Goal: Check status: Check status

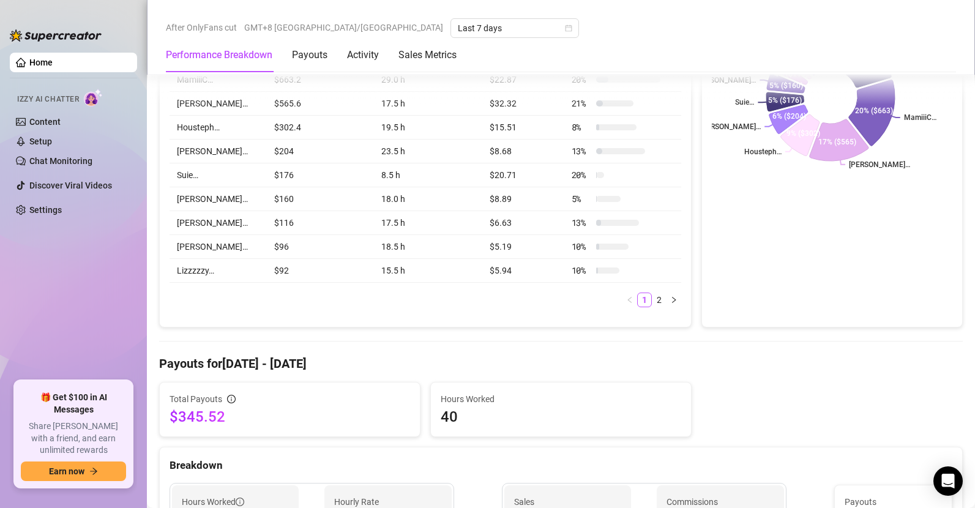
scroll to position [586, 0]
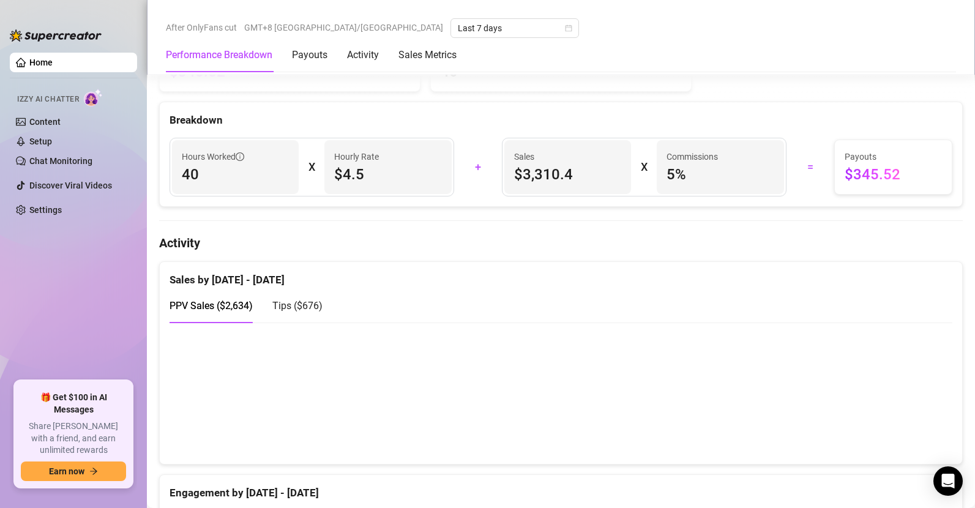
click at [868, 328] on div "PPV Sales ( $2,634 ) Tips ( $676 )" at bounding box center [561, 310] width 783 height 45
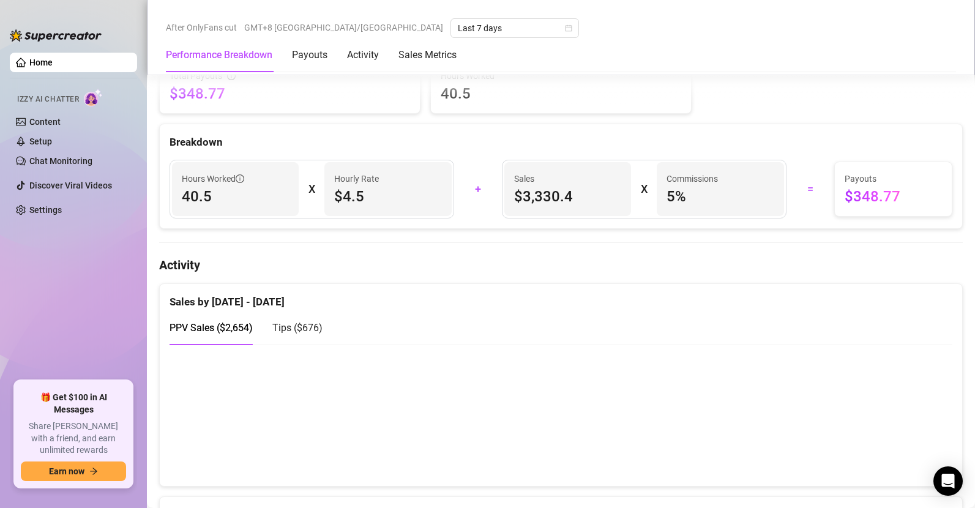
scroll to position [634, 0]
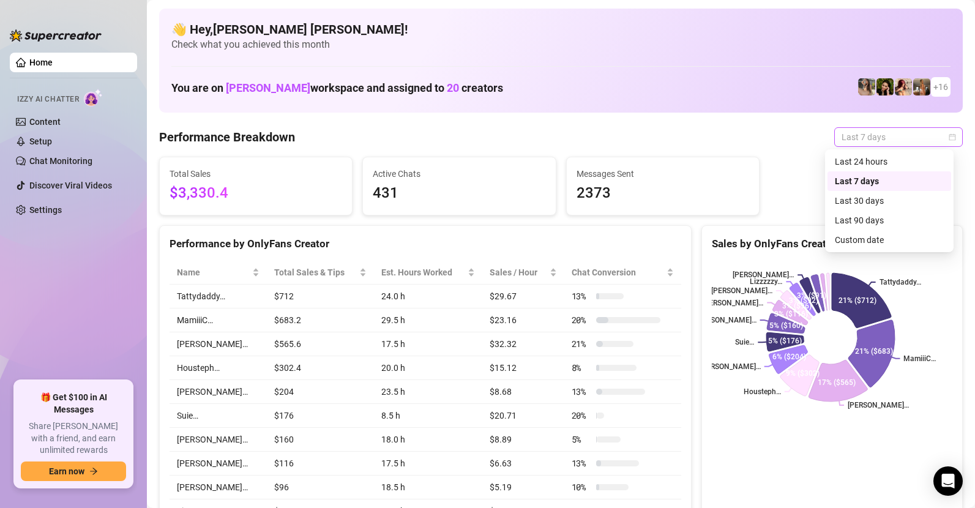
click at [882, 141] on span "Last 7 days" at bounding box center [899, 137] width 114 height 18
drag, startPoint x: 810, startPoint y: 176, endPoint x: 833, endPoint y: 172, distance: 24.3
click at [810, 176] on div "Total Sales $3,330.4 Active Chats 431 Messages Sent 2373" at bounding box center [561, 186] width 814 height 59
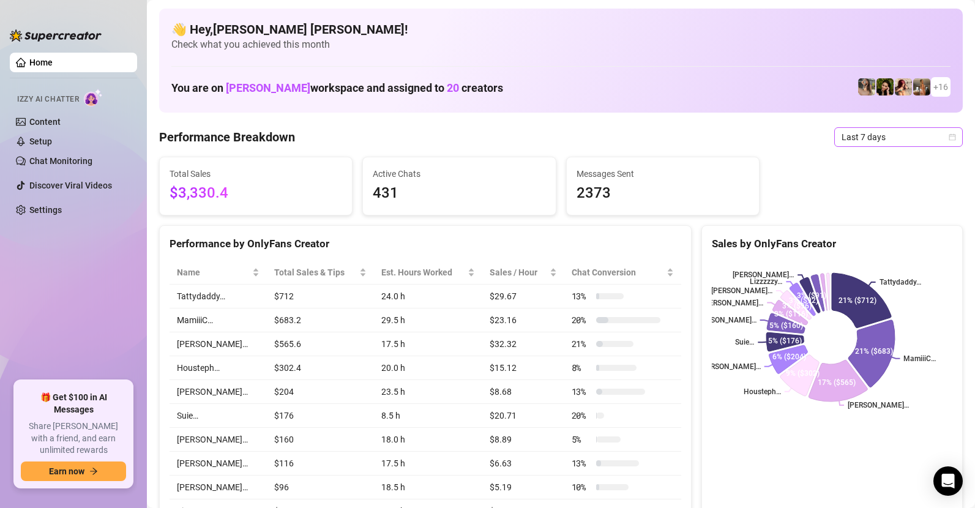
click at [949, 135] on icon "calendar" at bounding box center [952, 136] width 7 height 7
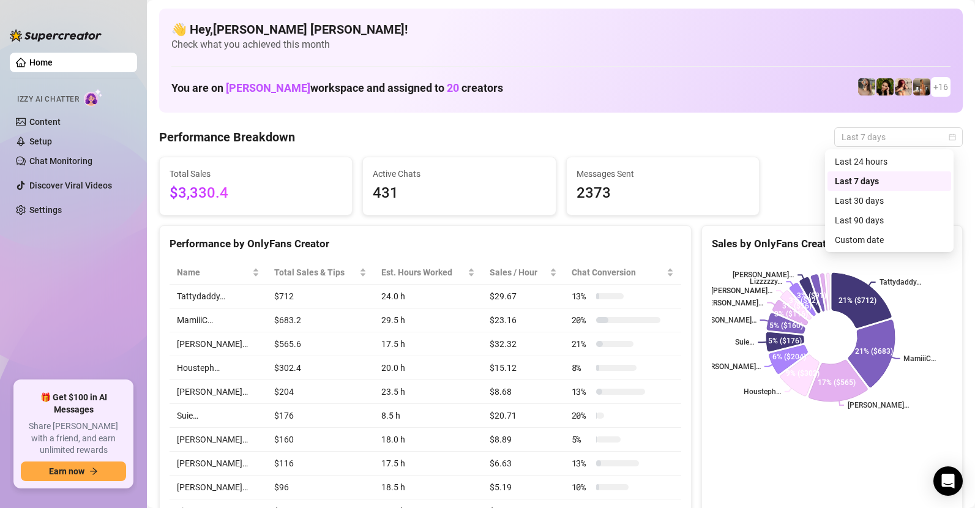
click at [867, 177] on div "Last 7 days" at bounding box center [889, 181] width 109 height 13
